Goal: Information Seeking & Learning: Learn about a topic

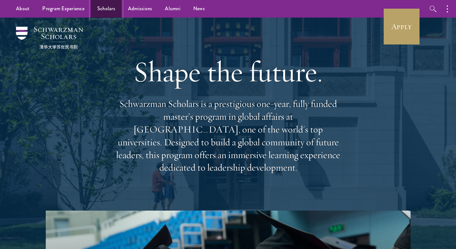
click at [111, 10] on link "Scholars" at bounding box center [106, 9] width 31 height 18
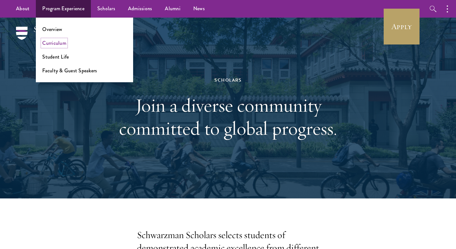
click at [54, 43] on link "Curriculum" at bounding box center [54, 42] width 24 height 7
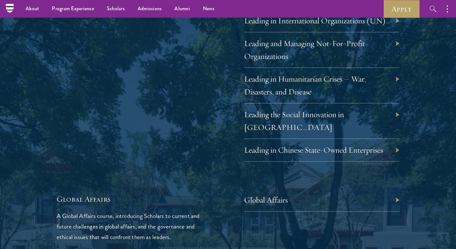
scroll to position [1309, 0]
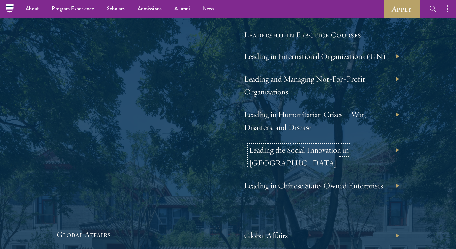
click at [318, 151] on link "Leading the Social Innovation in China" at bounding box center [299, 156] width 100 height 23
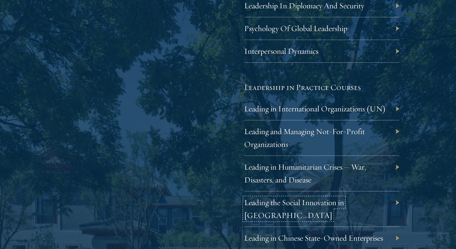
scroll to position [1257, 0]
click at [312, 166] on link "Leading in Humanitarian Crises – War, Disasters, and Disease" at bounding box center [310, 173] width 122 height 23
click at [335, 108] on link "Leading in International Organizations (UN)" at bounding box center [320, 108] width 142 height 10
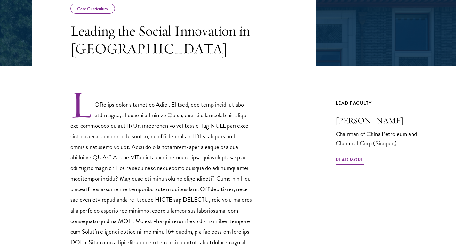
scroll to position [134, 0]
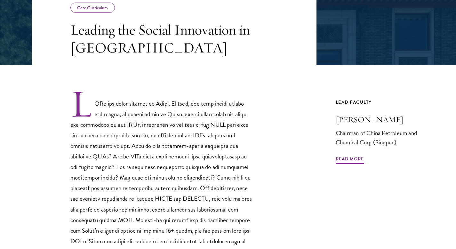
click at [169, 201] on p at bounding box center [161, 189] width 182 height 200
copy p "CNOOC"
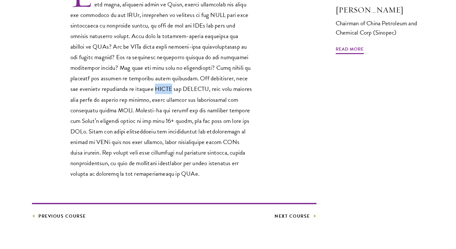
scroll to position [245, 0]
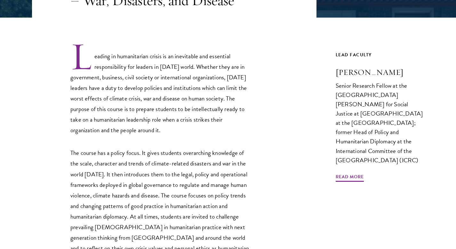
scroll to position [182, 0]
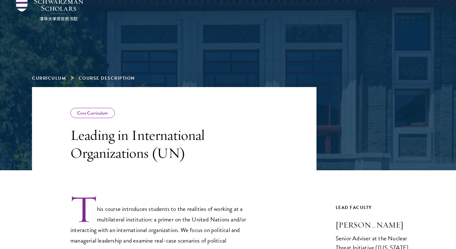
scroll to position [144, 0]
